Goal: Download file/media

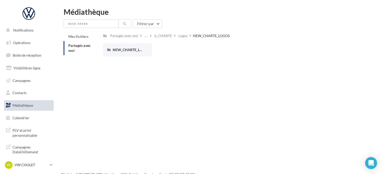
click at [26, 108] on link "Médiathèque" at bounding box center [29, 105] width 52 height 11
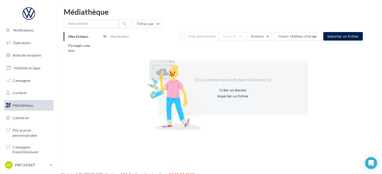
click at [21, 109] on link "Médiathèque" at bounding box center [29, 105] width 52 height 11
click at [89, 49] on li "Partagés avec moi" at bounding box center [82, 48] width 36 height 14
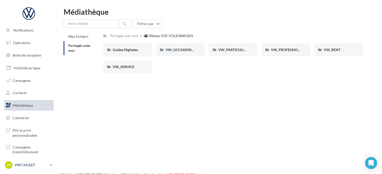
click at [23, 165] on p "VW CHOLET" at bounding box center [31, 165] width 33 height 5
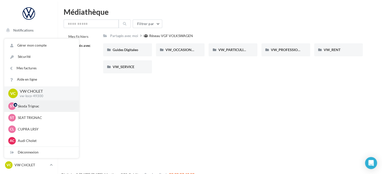
click at [39, 108] on p "Skoda Trignac" at bounding box center [45, 106] width 55 height 5
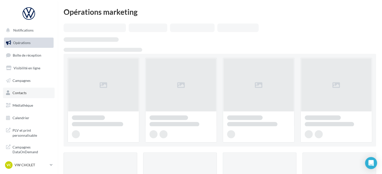
click at [29, 95] on link "Contacts" at bounding box center [29, 93] width 52 height 11
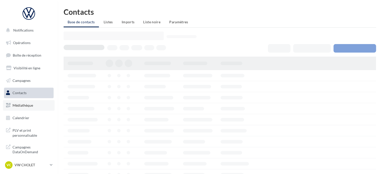
click at [27, 103] on link "Médiathèque" at bounding box center [29, 105] width 52 height 11
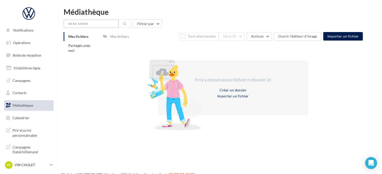
click at [92, 23] on input "text" at bounding box center [91, 24] width 55 height 9
click at [80, 49] on li "Partagés avec moi" at bounding box center [82, 48] width 36 height 14
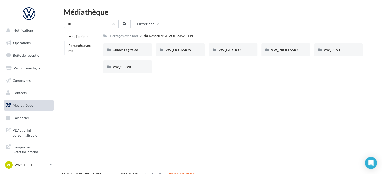
click at [83, 26] on input "**" at bounding box center [91, 24] width 55 height 9
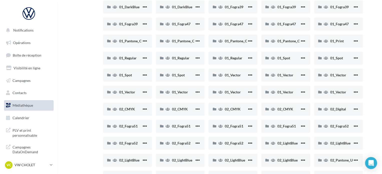
scroll to position [76, 0]
click at [240, 57] on span "01_Regular" at bounding box center [234, 57] width 18 height 4
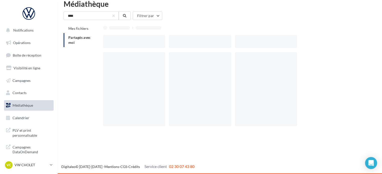
scroll to position [8, 0]
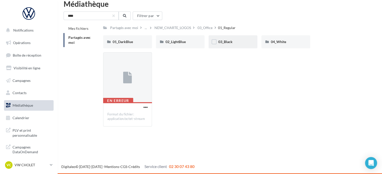
click at [231, 46] on div "03_Black" at bounding box center [233, 41] width 49 height 13
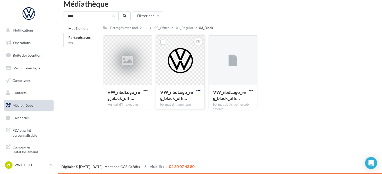
click at [200, 89] on span "button" at bounding box center [198, 90] width 4 height 4
click at [173, 113] on button "Télécharger" at bounding box center [175, 113] width 53 height 13
click at [260, 27] on div "Partagés avec moi ... 03_Office 01_Regular 03_Black" at bounding box center [233, 27] width 260 height 7
click at [185, 27] on div "01_Regular" at bounding box center [185, 27] width 18 height 5
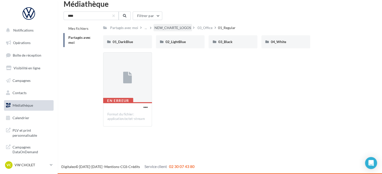
click at [183, 26] on div "NEW_CHARTE_LOGOS" at bounding box center [173, 27] width 37 height 5
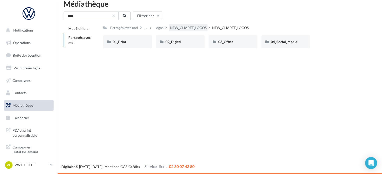
click at [187, 26] on div "NEW_CHARTE_LOGOS" at bounding box center [188, 27] width 37 height 5
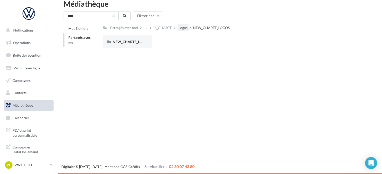
click at [188, 27] on div "Logos" at bounding box center [183, 27] width 9 height 5
click at [100, 18] on input "****" at bounding box center [91, 16] width 55 height 9
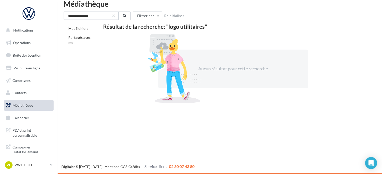
click at [100, 18] on input "**********" at bounding box center [91, 16] width 55 height 9
click at [94, 19] on input "**********" at bounding box center [91, 16] width 55 height 9
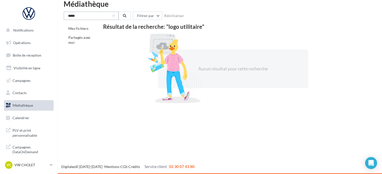
type input "****"
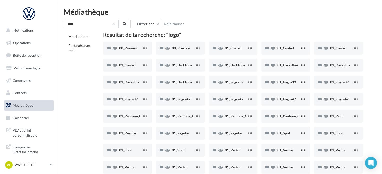
click at [26, 108] on link "Médiathèque" at bounding box center [29, 105] width 52 height 11
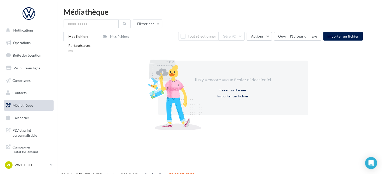
click at [82, 47] on span "Partagés avec moi" at bounding box center [79, 47] width 23 height 9
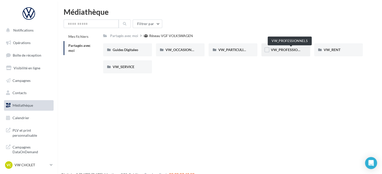
click at [293, 51] on span "VW_PROFESSIONNELS" at bounding box center [290, 50] width 38 height 4
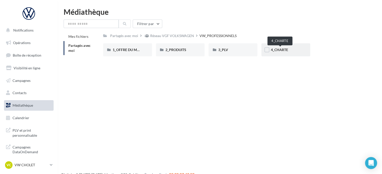
click at [292, 48] on div "4_CHARTE" at bounding box center [286, 49] width 30 height 5
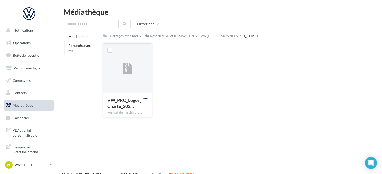
click at [147, 97] on span "button" at bounding box center [146, 98] width 4 height 4
click at [127, 112] on button "Télécharger" at bounding box center [124, 108] width 50 height 13
click at [228, 35] on div "VW_PROFESSIONNELS" at bounding box center [219, 35] width 37 height 5
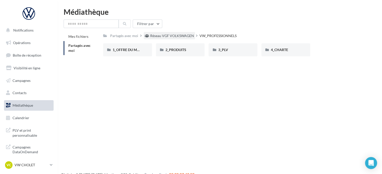
click at [173, 39] on div "Réseau VGF VOLKSWAGEN" at bounding box center [169, 35] width 51 height 7
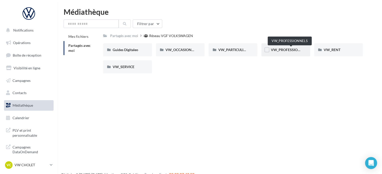
click at [286, 51] on span "VW_PROFESSIONNELS" at bounding box center [290, 50] width 38 height 4
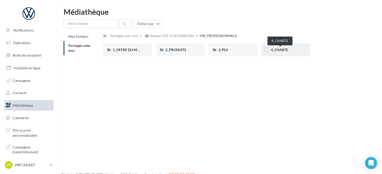
click at [283, 50] on span "4_CHARTE" at bounding box center [279, 50] width 17 height 4
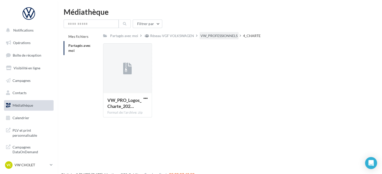
click at [222, 33] on div "VW_PROFESSIONNELS" at bounding box center [219, 35] width 37 height 5
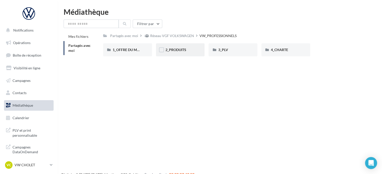
click at [187, 53] on div "2_PRODUITS" at bounding box center [180, 49] width 49 height 13
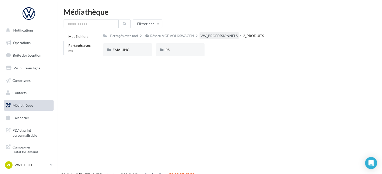
click at [225, 33] on div "VW_PROFESSIONNELS" at bounding box center [219, 35] width 39 height 7
